Goal: Task Accomplishment & Management: Manage account settings

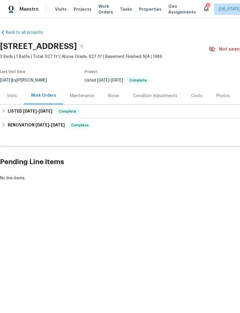
click at [146, 12] on span "Properties" at bounding box center [150, 9] width 22 height 6
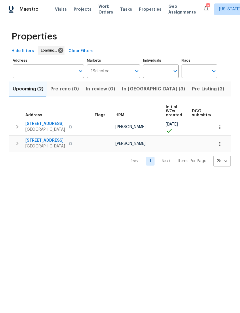
click at [103, 10] on span "Work Orders" at bounding box center [106, 9] width 15 height 12
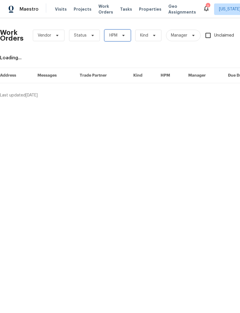
click at [125, 35] on icon at bounding box center [123, 35] width 5 height 5
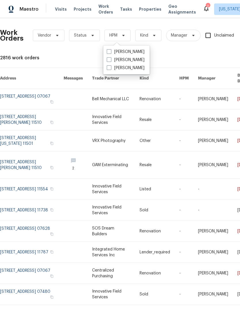
click at [113, 61] on label "[PERSON_NAME]" at bounding box center [126, 60] width 38 height 6
click at [111, 61] on input "[PERSON_NAME]" at bounding box center [109, 59] width 4 height 4
checkbox input "true"
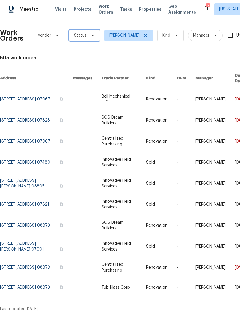
click at [92, 35] on icon at bounding box center [93, 35] width 2 height 1
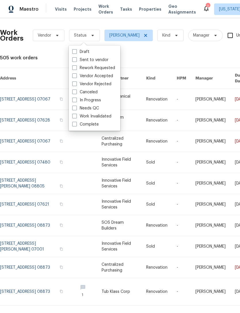
click at [90, 110] on label "Needs QC" at bounding box center [85, 108] width 27 height 6
click at [76, 109] on input "Needs QC" at bounding box center [74, 107] width 4 height 4
checkbox input "true"
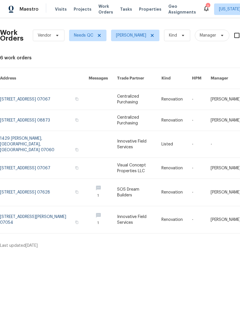
click at [139, 180] on link at bounding box center [139, 192] width 44 height 27
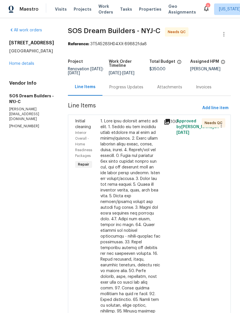
click at [141, 89] on div "Progress Updates" at bounding box center [127, 87] width 34 height 6
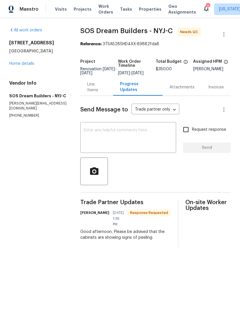
click at [106, 93] on div "Line Items" at bounding box center [96, 88] width 19 height 12
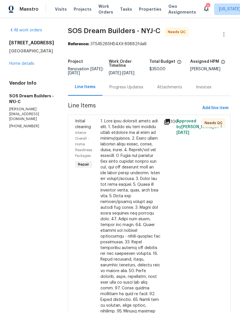
click at [141, 184] on div at bounding box center [131, 256] width 60 height 277
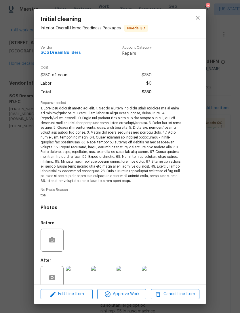
click at [132, 288] on div "Edit Line Item Approve Work Cancel Line Item" at bounding box center [120, 294] width 173 height 19
click at [139, 291] on button "Approve Work" at bounding box center [121, 294] width 49 height 10
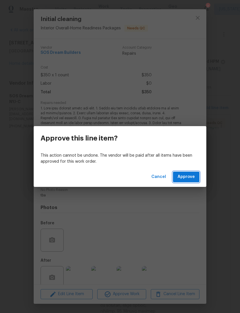
click at [193, 178] on span "Approve" at bounding box center [186, 177] width 17 height 7
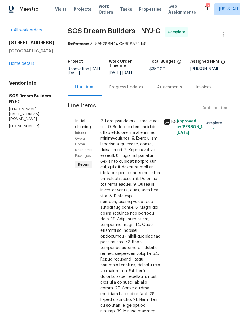
click at [146, 10] on span "Properties" at bounding box center [150, 9] width 22 height 6
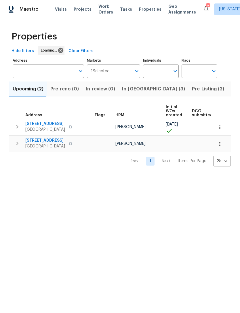
click at [107, 10] on span "Work Orders" at bounding box center [106, 9] width 15 height 12
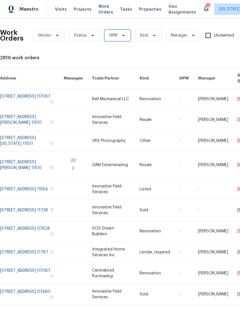
click at [126, 37] on span "HPM" at bounding box center [118, 36] width 26 height 12
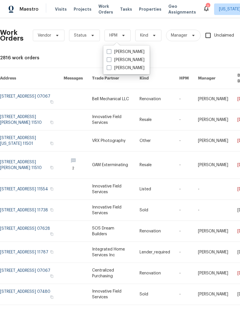
click at [133, 60] on label "[PERSON_NAME]" at bounding box center [126, 60] width 38 height 6
click at [111, 60] on input "[PERSON_NAME]" at bounding box center [109, 59] width 4 height 4
checkbox input "true"
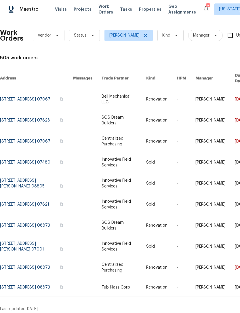
click at [93, 32] on span "Status" at bounding box center [84, 36] width 31 height 12
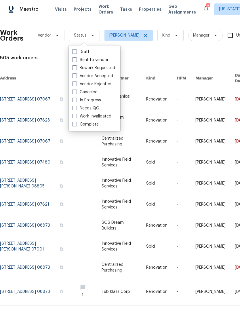
click at [98, 101] on label "In Progress" at bounding box center [86, 100] width 29 height 6
click at [76, 101] on input "In Progress" at bounding box center [74, 99] width 4 height 4
checkbox input "true"
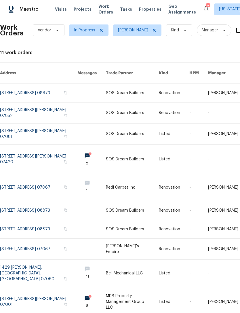
scroll to position [5, 0]
click at [101, 31] on icon at bounding box center [101, 30] width 5 height 5
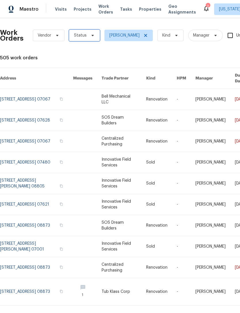
click at [93, 37] on icon at bounding box center [92, 35] width 5 height 5
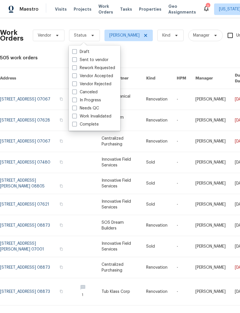
click at [92, 108] on label "Needs QC" at bounding box center [85, 108] width 27 height 6
click at [76, 108] on input "Needs QC" at bounding box center [74, 107] width 4 height 4
checkbox input "true"
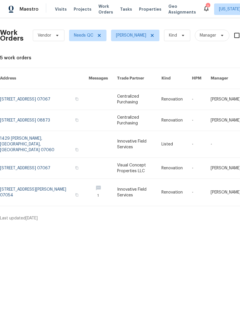
click at [146, 137] on link at bounding box center [139, 144] width 44 height 27
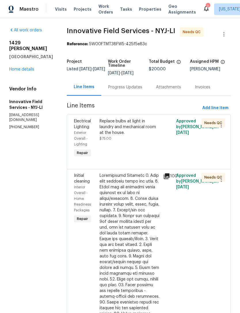
click at [128, 83] on div "Progress Updates" at bounding box center [125, 87] width 48 height 17
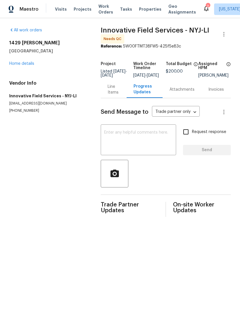
click at [121, 95] on div "Line Items" at bounding box center [114, 89] width 26 height 17
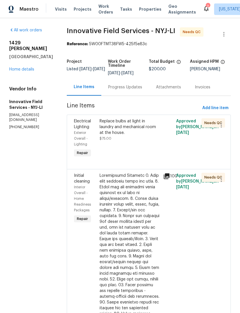
click at [141, 147] on div "Replace bulbs at light in laundry and mechanical room at the house. $75.00" at bounding box center [130, 139] width 64 height 44
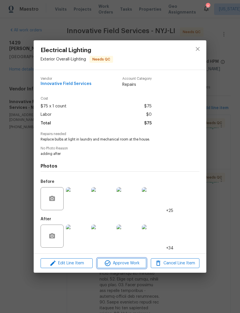
click at [129, 264] on span "Approve Work" at bounding box center [121, 263] width 45 height 7
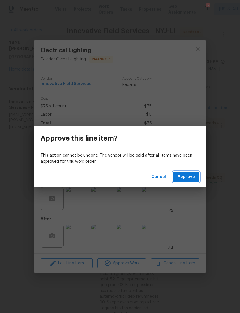
click at [191, 176] on span "Approve" at bounding box center [186, 177] width 17 height 7
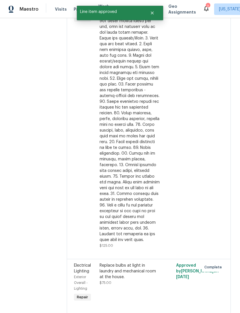
scroll to position [146, 0]
click at [141, 164] on div at bounding box center [130, 108] width 61 height 271
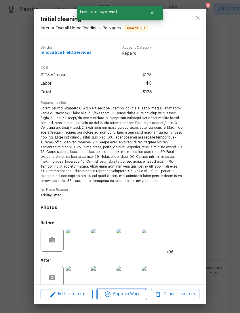
click at [131, 295] on span "Approve Work" at bounding box center [121, 294] width 45 height 7
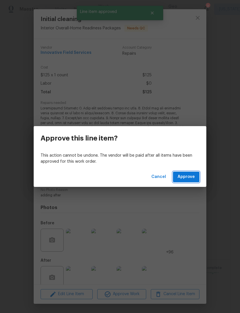
click at [191, 178] on span "Approve" at bounding box center [186, 177] width 17 height 7
